Goal: Task Accomplishment & Management: Use online tool/utility

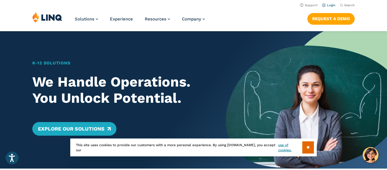
click at [331, 4] on link "Login" at bounding box center [328, 5] width 13 height 4
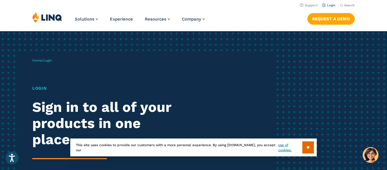
click at [326, 5] on link "Login" at bounding box center [328, 5] width 13 height 4
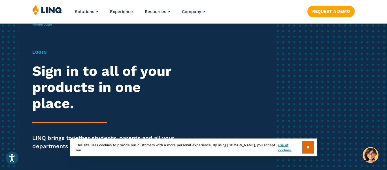
scroll to position [37, 0]
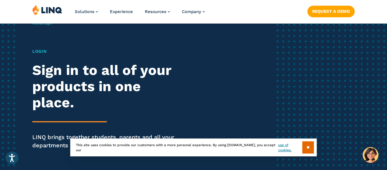
click at [72, 113] on div "Login Sign in to all of your products in one place. LINQ brings together studen…" at bounding box center [106, 106] width 149 height 117
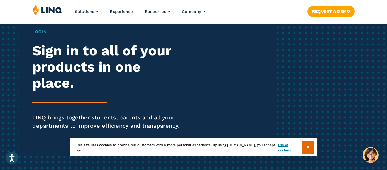
scroll to position [84, 0]
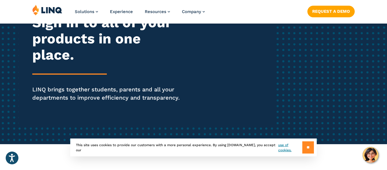
click at [312, 144] on input "**" at bounding box center [308, 147] width 12 height 12
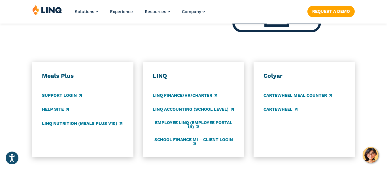
scroll to position [293, 0]
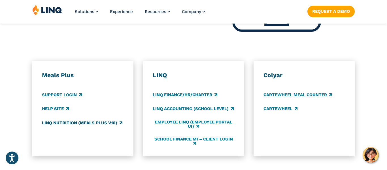
click at [98, 123] on link "LINQ Nutrition (Meals Plus v10)" at bounding box center [82, 123] width 80 height 6
